Goal: Information Seeking & Learning: Learn about a topic

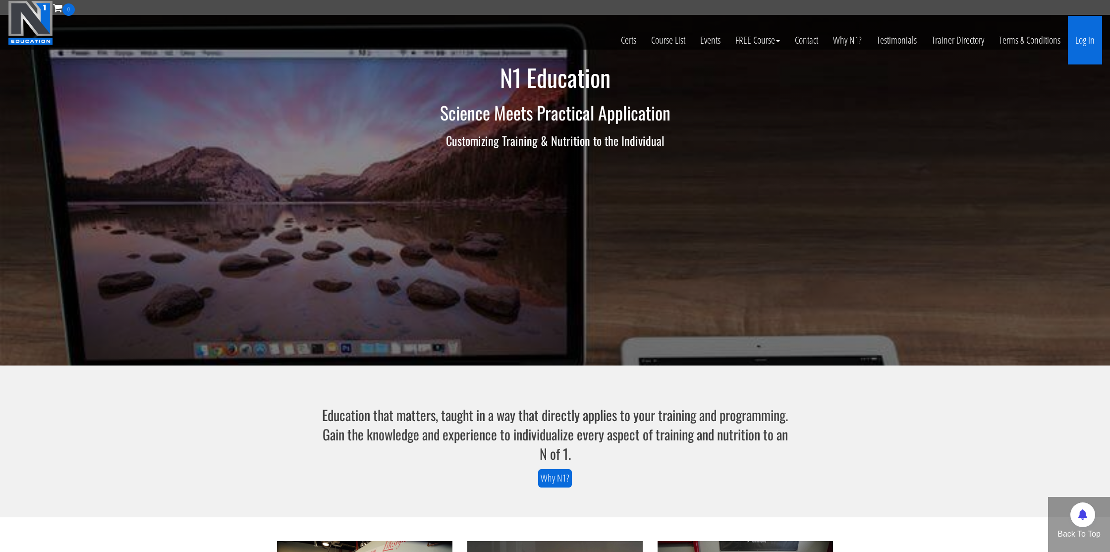
click at [1078, 49] on link "Log In" at bounding box center [1085, 40] width 34 height 49
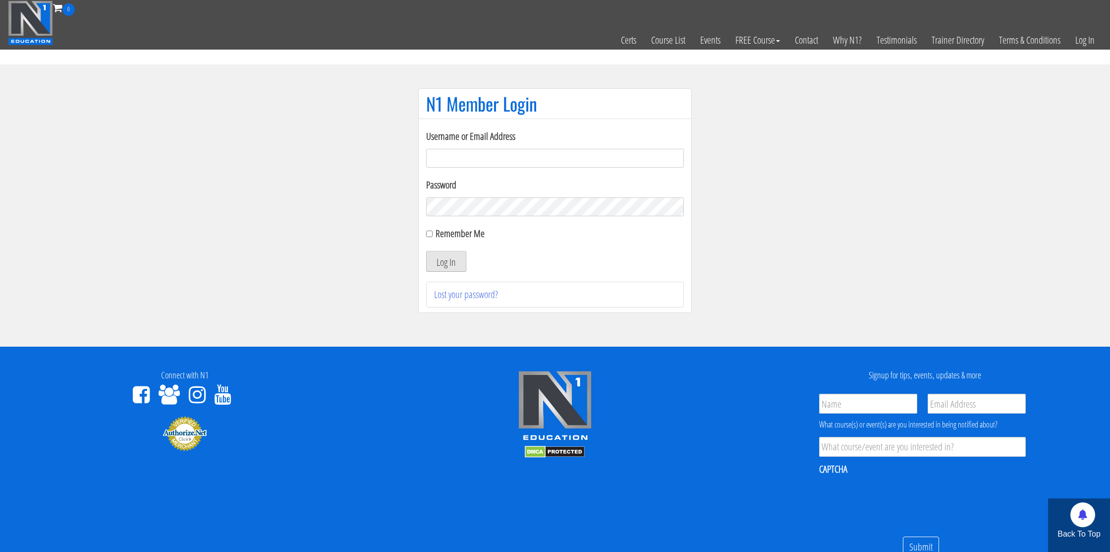
type input "[EMAIL_ADDRESS][DOMAIN_NAME]"
click at [451, 260] on button "Log In" at bounding box center [446, 261] width 40 height 21
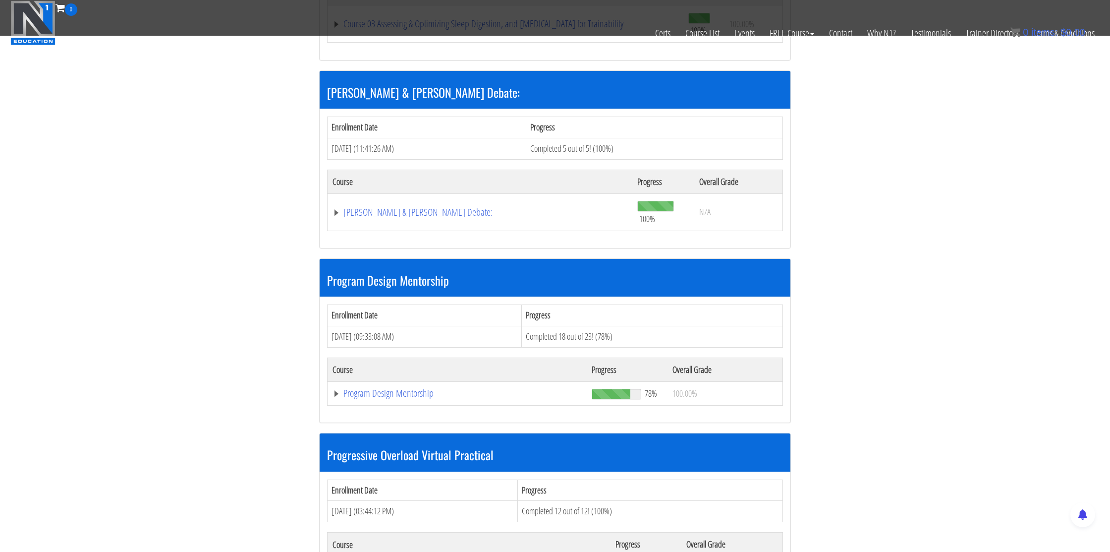
scroll to position [817, 0]
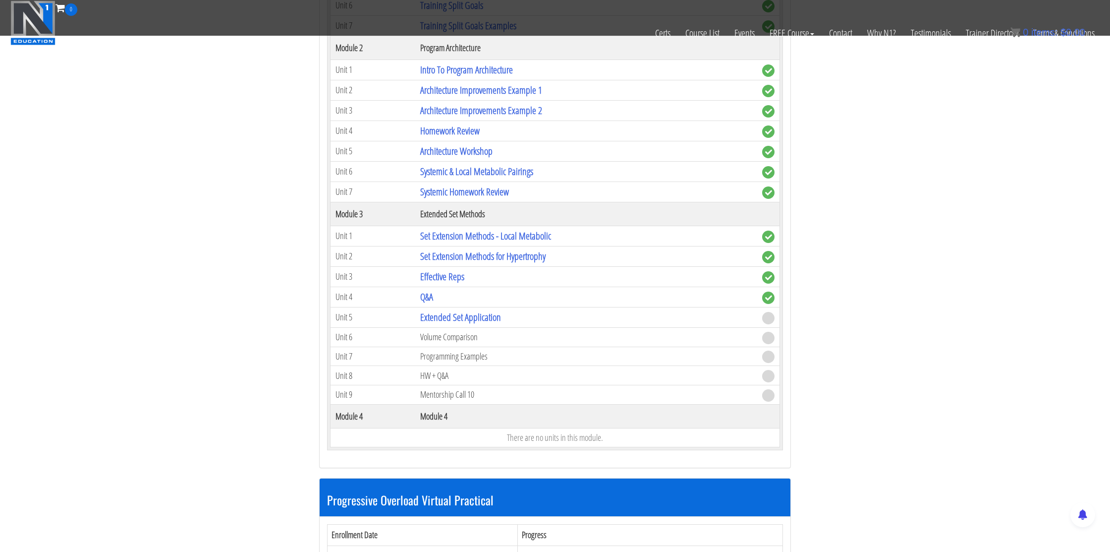
scroll to position [1351, 0]
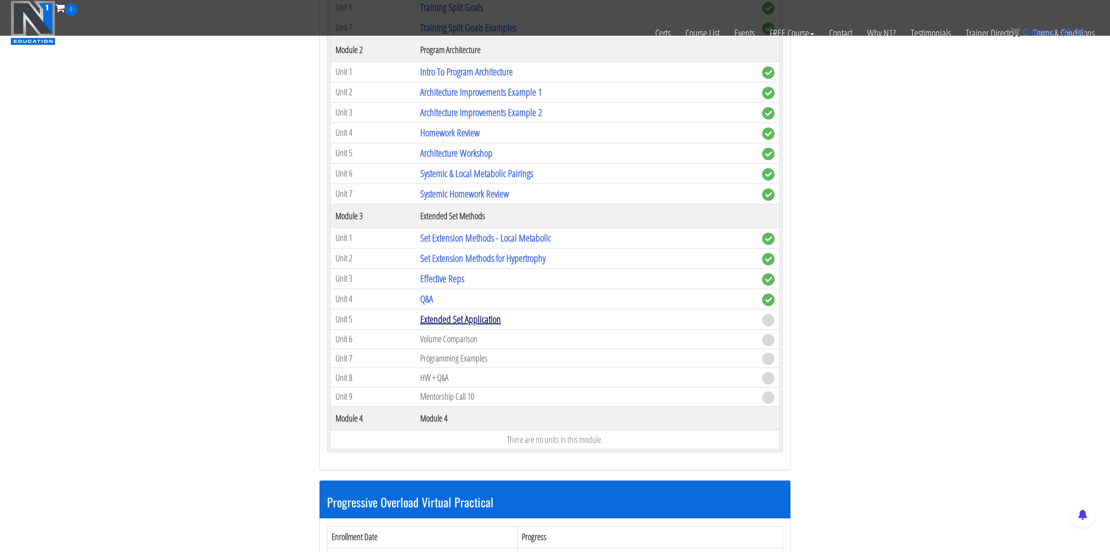
click at [459, 322] on link "Extended Set Application" at bounding box center [460, 318] width 81 height 13
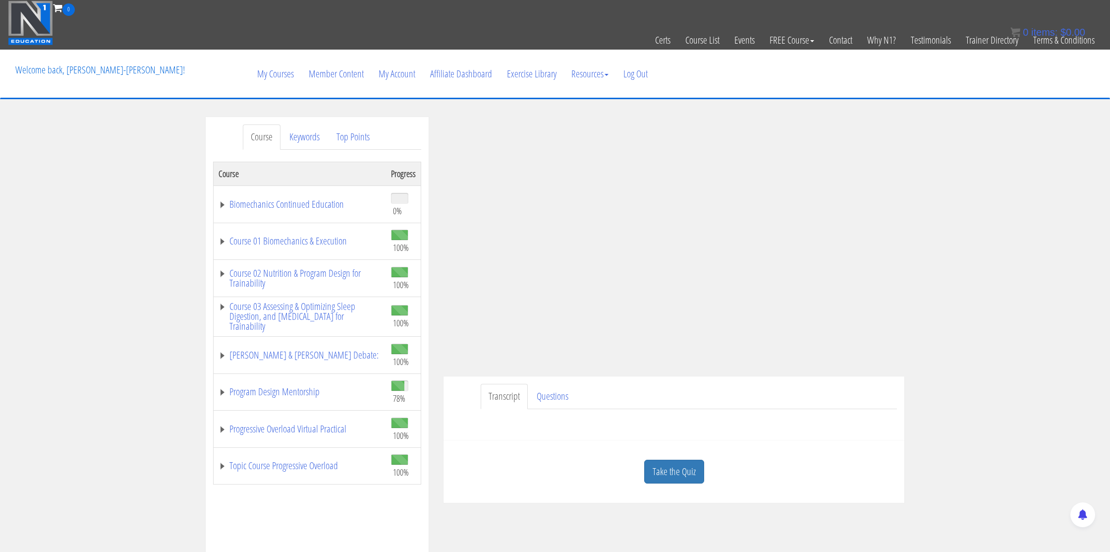
click at [678, 464] on link "Take the Quiz" at bounding box center [674, 471] width 60 height 24
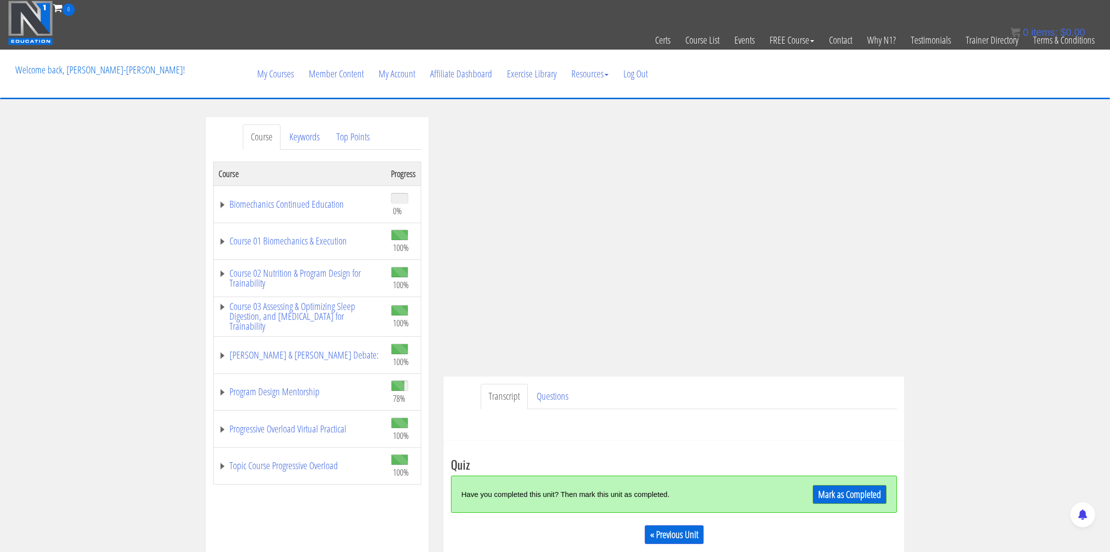
scroll to position [55, 0]
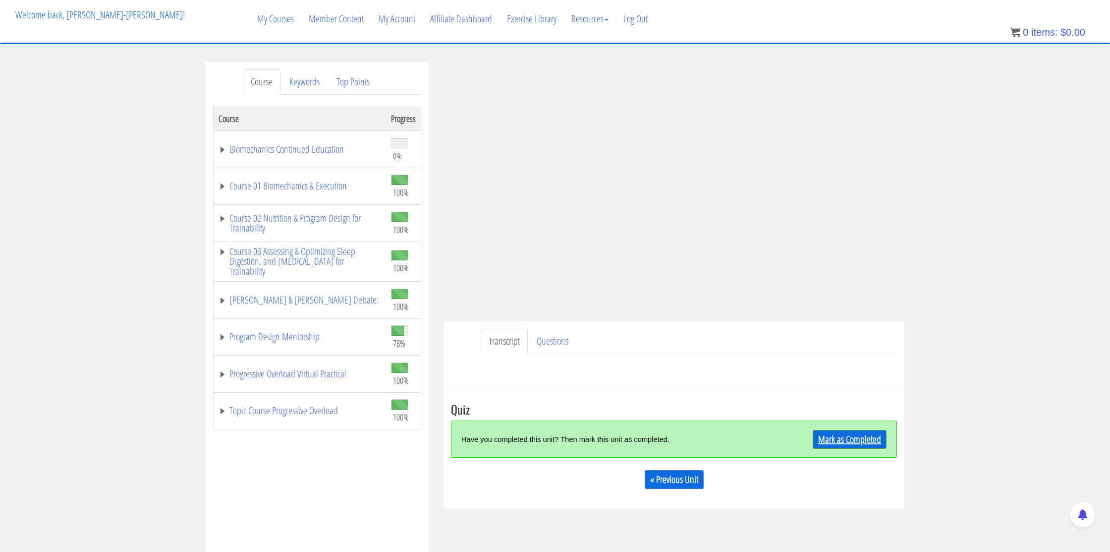
click at [826, 444] on link "Mark as Completed" at bounding box center [850, 439] width 74 height 19
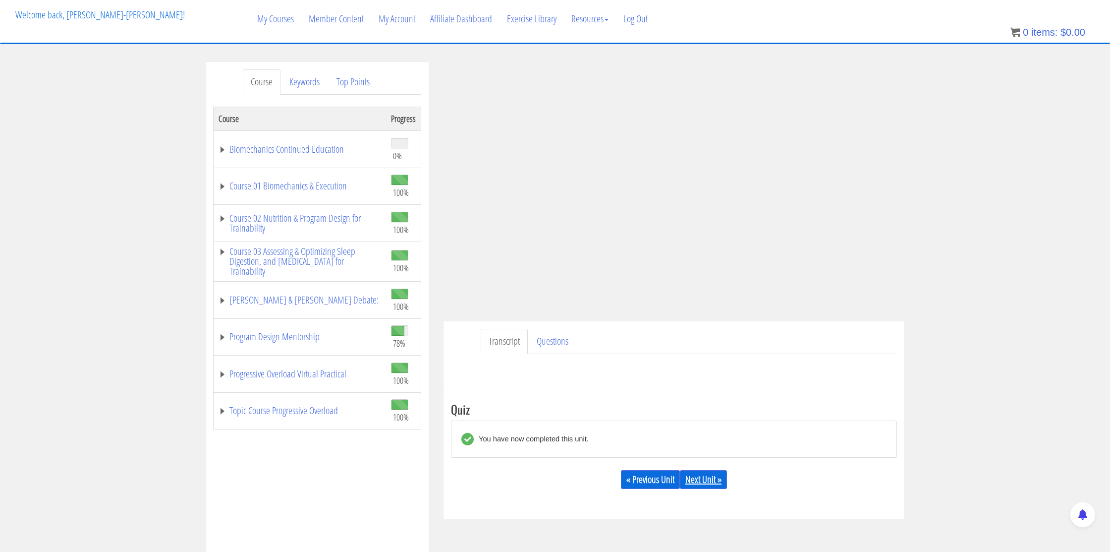
click at [716, 472] on link "Next Unit »" at bounding box center [703, 479] width 47 height 19
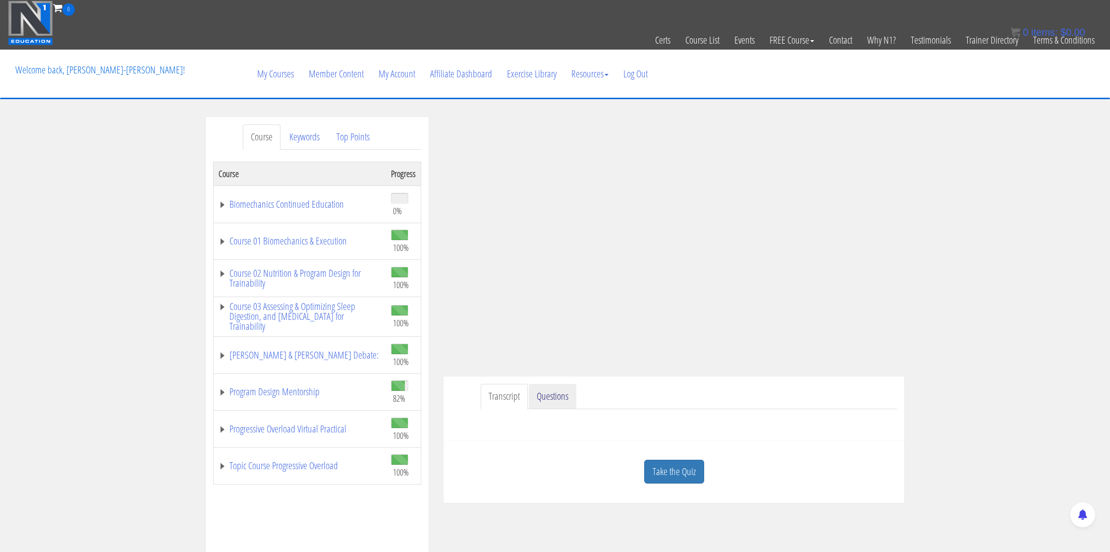
click at [559, 396] on link "Questions" at bounding box center [553, 396] width 48 height 25
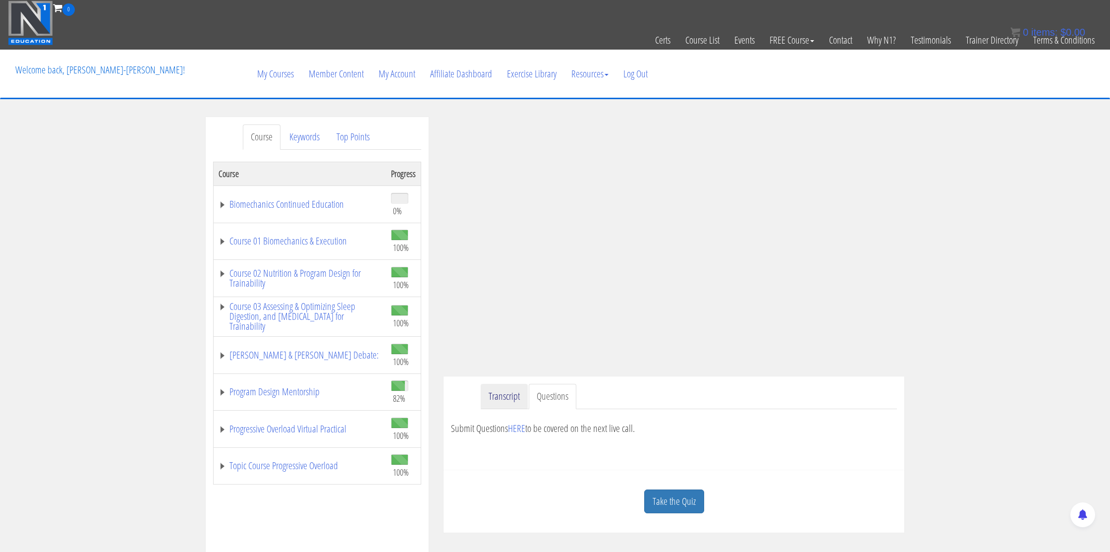
click at [520, 396] on link "Transcript" at bounding box center [504, 396] width 47 height 25
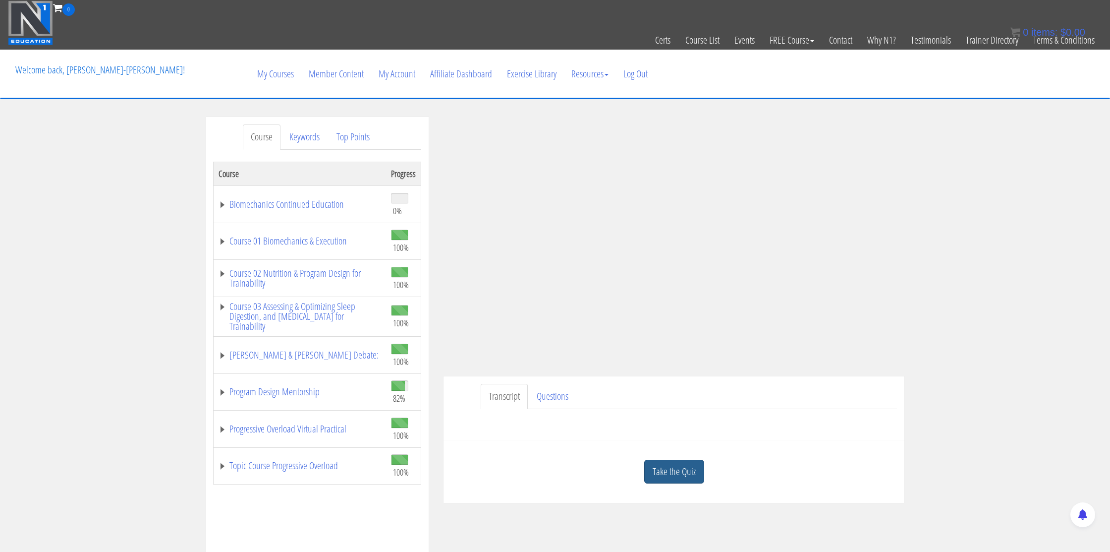
click at [674, 464] on link "Take the Quiz" at bounding box center [674, 471] width 60 height 24
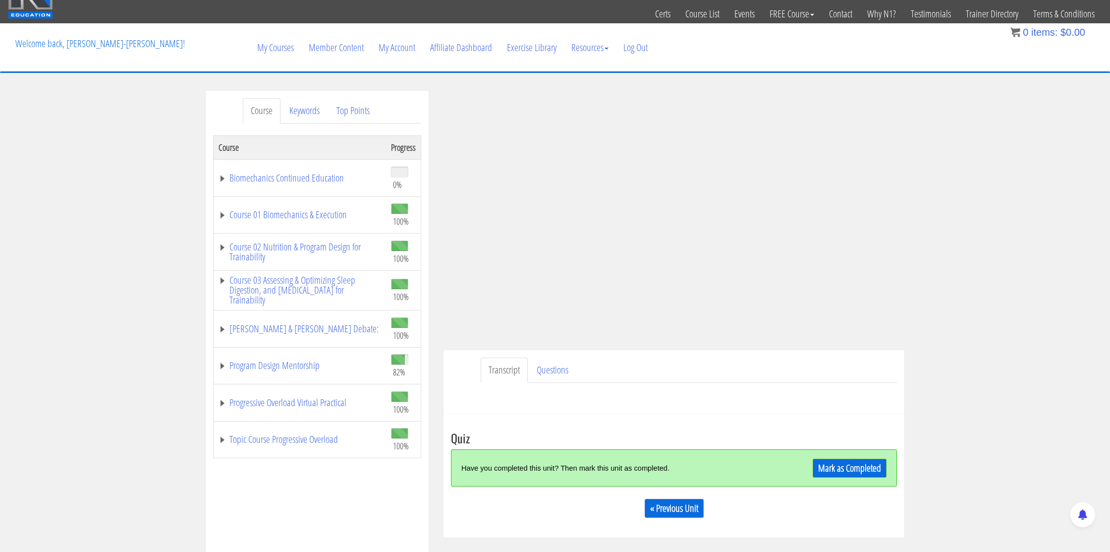
scroll to position [29, 0]
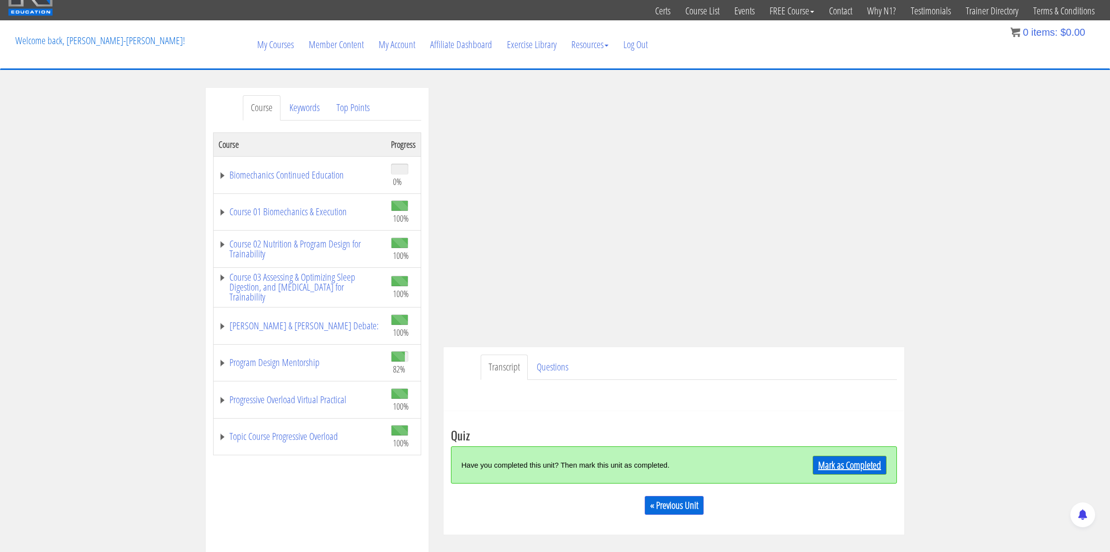
click at [816, 467] on link "Mark as Completed" at bounding box center [850, 464] width 74 height 19
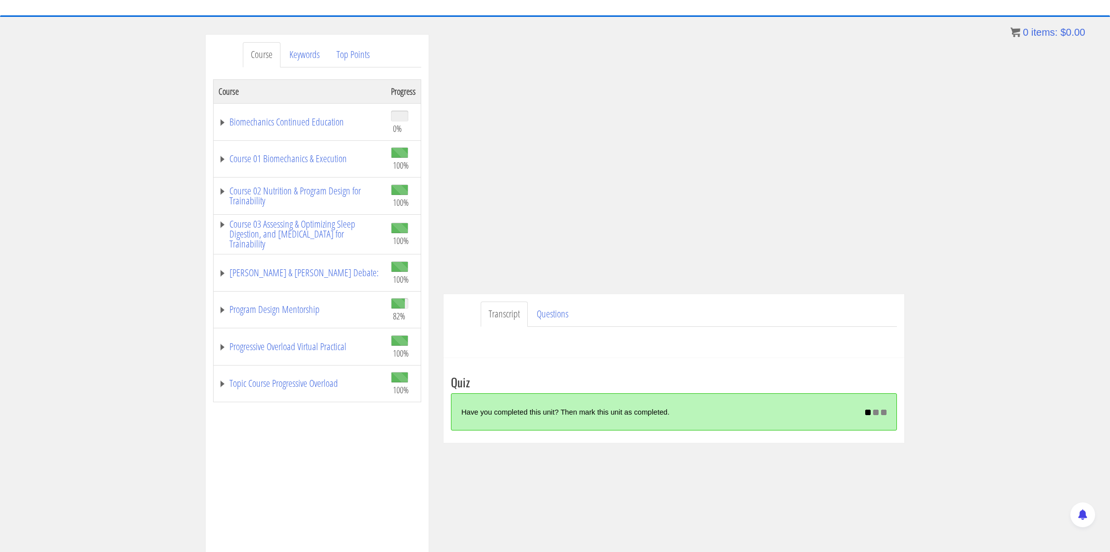
scroll to position [103, 0]
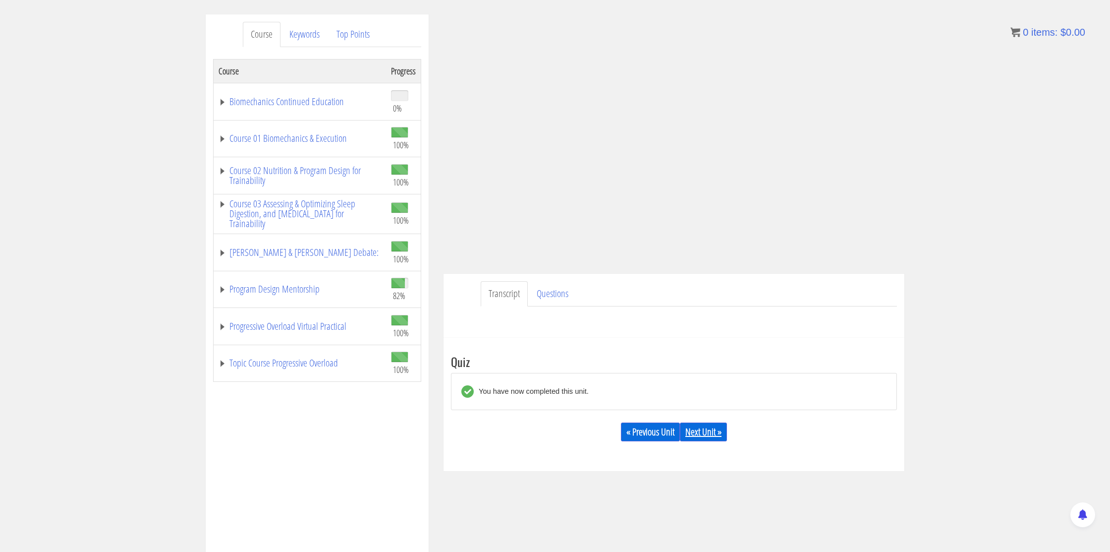
click at [714, 437] on link "Next Unit »" at bounding box center [703, 431] width 47 height 19
